Goal: Information Seeking & Learning: Learn about a topic

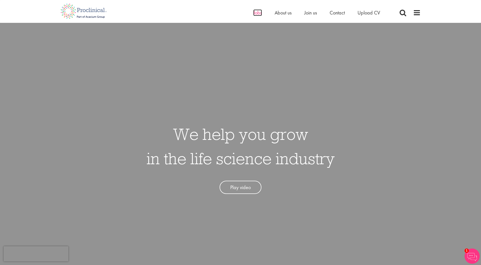
click at [254, 13] on span "Jobs" at bounding box center [257, 12] width 9 height 7
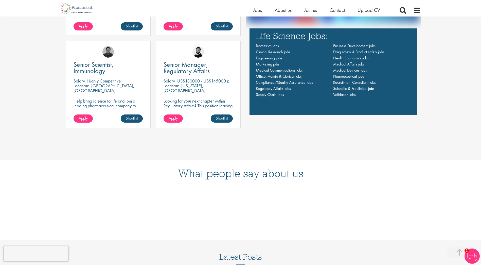
scroll to position [481, 0]
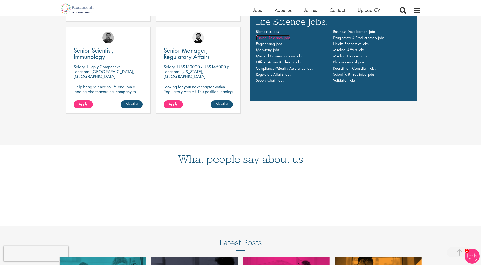
click at [263, 37] on span "Clinical Research jobs" at bounding box center [273, 37] width 34 height 5
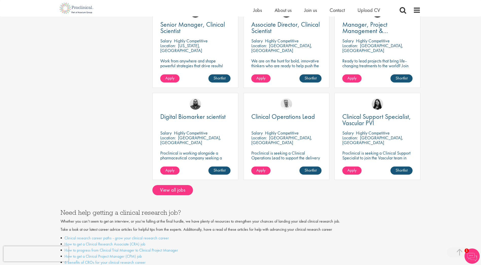
scroll to position [380, 0]
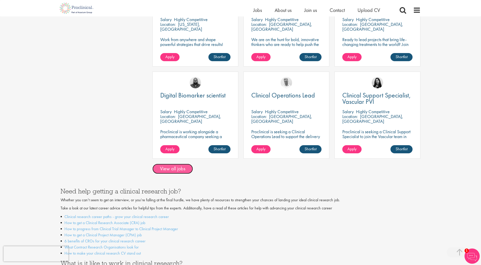
click at [176, 165] on link "View all jobs" at bounding box center [172, 168] width 41 height 10
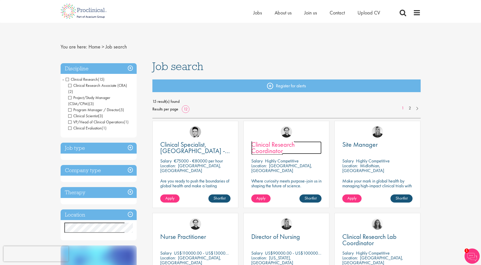
click at [284, 145] on span "Clinical Research Coordinator" at bounding box center [272, 147] width 43 height 15
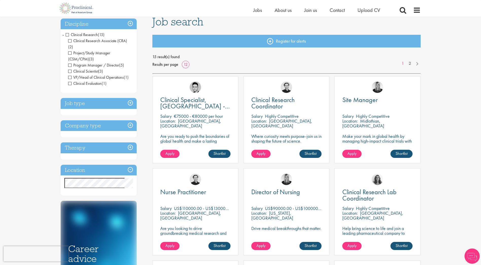
scroll to position [51, 0]
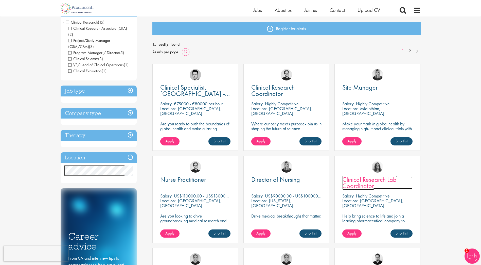
click at [369, 178] on span "Clinical Research Lab Coordinator" at bounding box center [369, 182] width 54 height 15
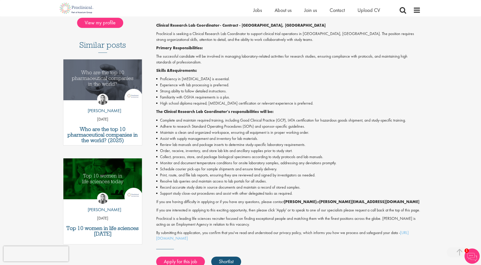
scroll to position [127, 0]
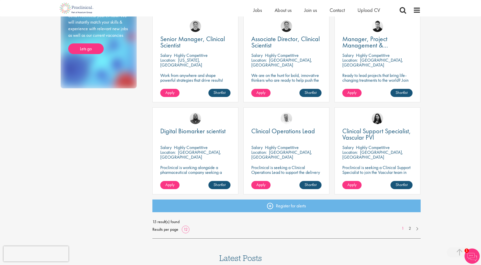
scroll to position [285, 0]
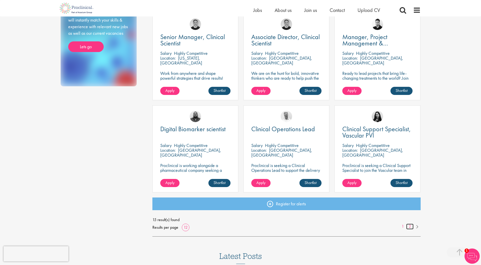
click at [410, 224] on link "2" at bounding box center [409, 226] width 7 height 6
